Goal: Transaction & Acquisition: Obtain resource

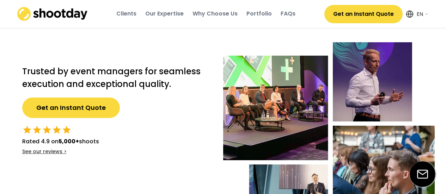
select select ""en""
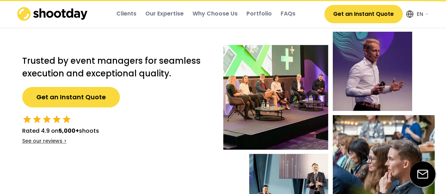
scroll to position [16, 0]
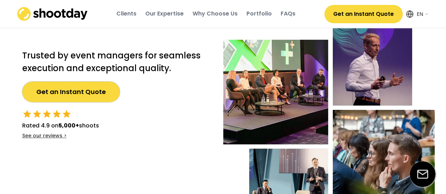
click at [64, 96] on button "Get an Instant Quote" at bounding box center [71, 92] width 98 height 20
